Goal: Transaction & Acquisition: Obtain resource

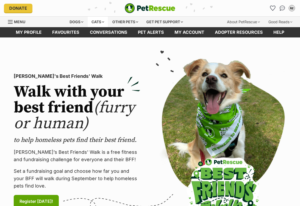
click at [97, 22] on div "Cats" at bounding box center [98, 22] width 20 height 11
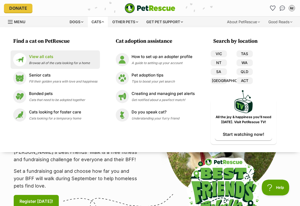
click at [27, 56] on link "View all cats Browse all of the cats looking for a home" at bounding box center [55, 59] width 84 height 13
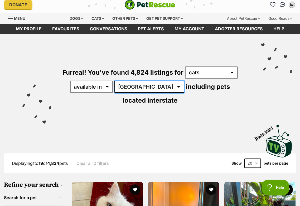
click at [138, 83] on select "Australia ACT NSW NT QLD SA TAS VIC WA" at bounding box center [149, 87] width 70 height 12
select select "QLD"
click at [118, 81] on select "Australia ACT NSW NT QLD SA TAS VIC WA" at bounding box center [149, 87] width 70 height 12
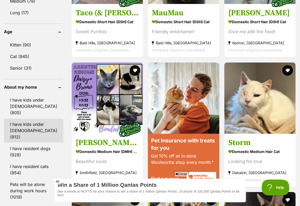
scroll to position [554, 0]
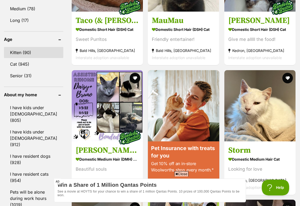
click at [31, 47] on link "Kitten (90)" at bounding box center [33, 52] width 59 height 11
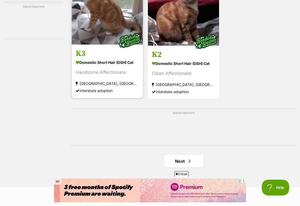
scroll to position [1128, 0]
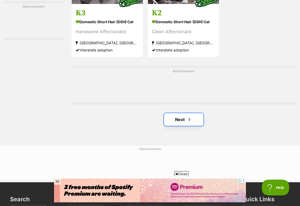
click at [199, 125] on link "Next" at bounding box center [183, 119] width 39 height 13
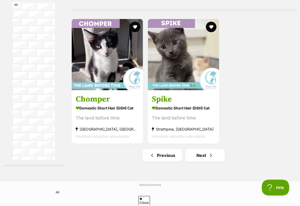
scroll to position [1118, 0]
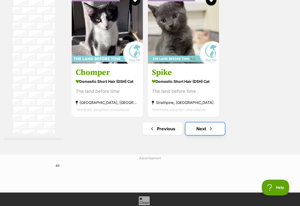
click at [204, 135] on link "Next" at bounding box center [204, 128] width 39 height 13
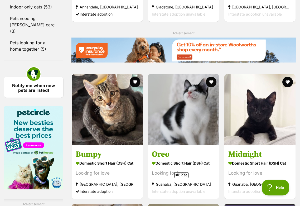
scroll to position [798, 0]
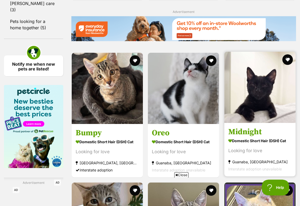
click at [250, 123] on img at bounding box center [259, 87] width 71 height 71
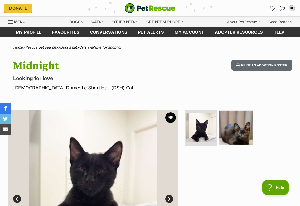
click at [241, 126] on img at bounding box center [236, 127] width 34 height 34
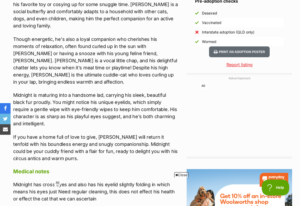
scroll to position [499, 0]
